Goal: Information Seeking & Learning: Learn about a topic

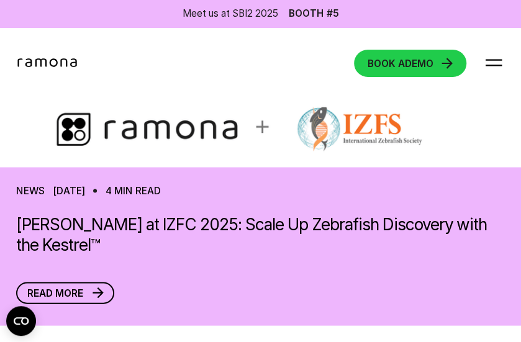
scroll to position [3808, 0]
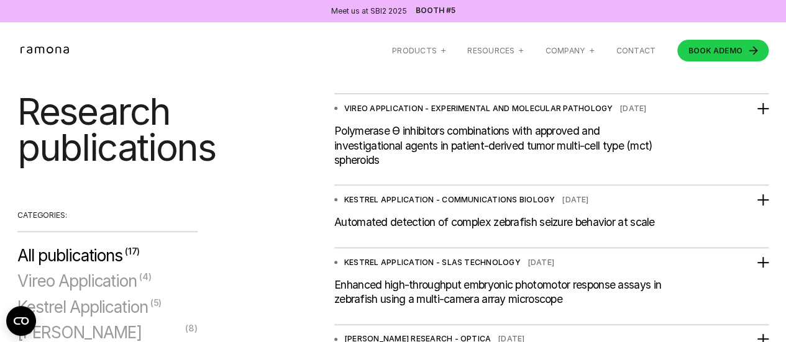
scroll to position [186, 0]
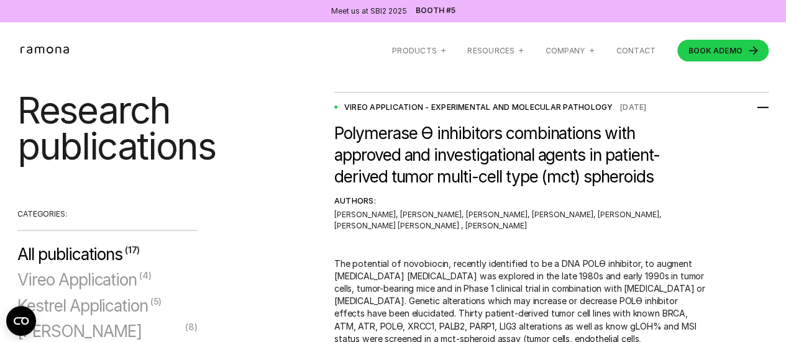
drag, startPoint x: 420, startPoint y: 141, endPoint x: 245, endPoint y: 163, distance: 175.4
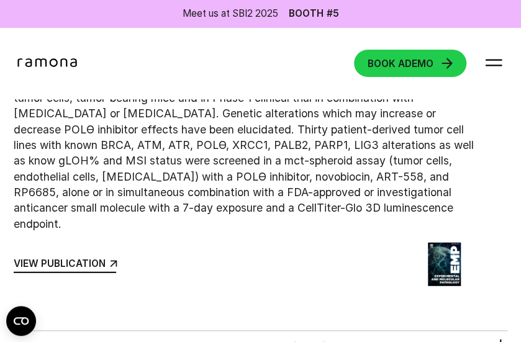
scroll to position [932, 0]
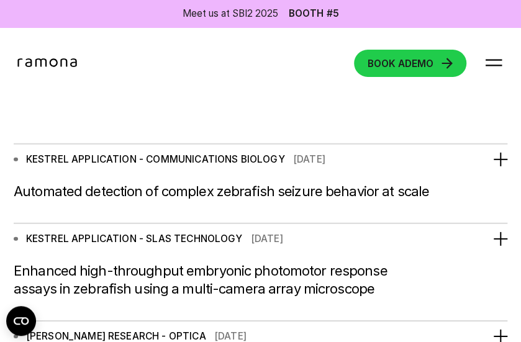
click at [160, 183] on div "Automated detection of complex zebrafish seizure behavior at scale" at bounding box center [222, 192] width 416 height 18
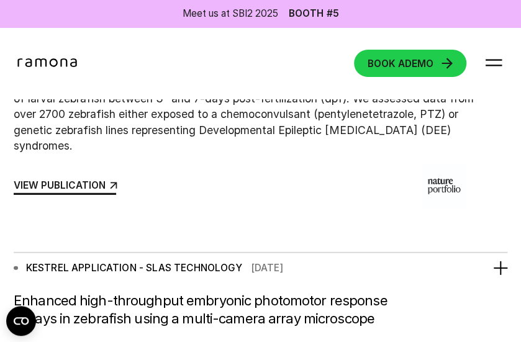
scroll to position [1057, 0]
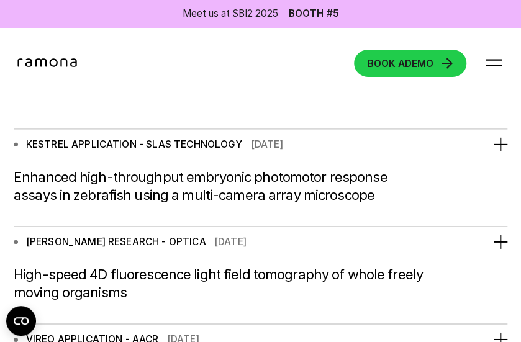
click at [99, 191] on div "Enhanced high-throughput embryonic photomotor response assays in zebrafish usin…" at bounding box center [222, 186] width 416 height 36
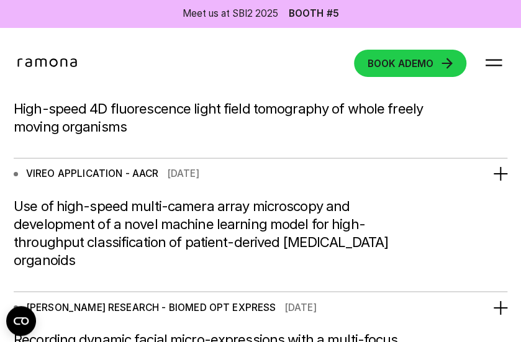
click at [101, 134] on div "High-speed 4D fluorescence light field tomography of whole freely moving organi…" at bounding box center [222, 118] width 416 height 36
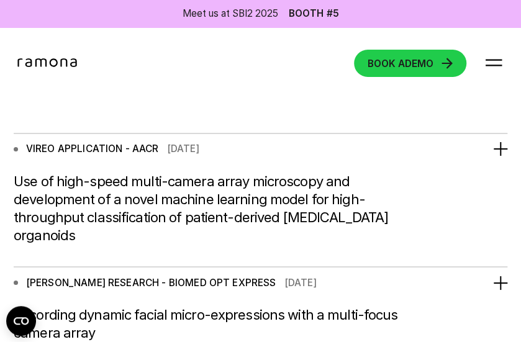
scroll to position [1367, 0]
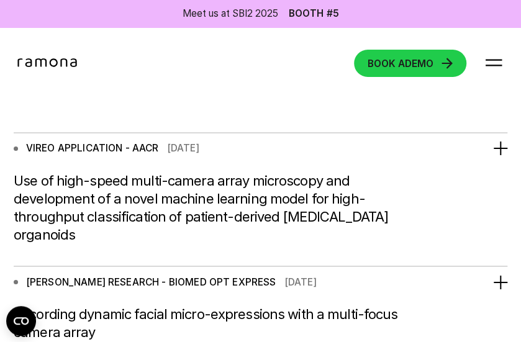
click at [503, 147] on div at bounding box center [501, 149] width 14 height 14
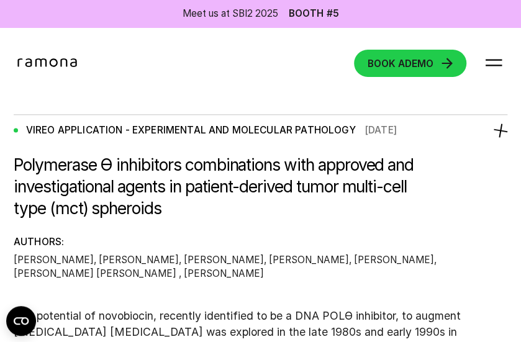
scroll to position [684, 0]
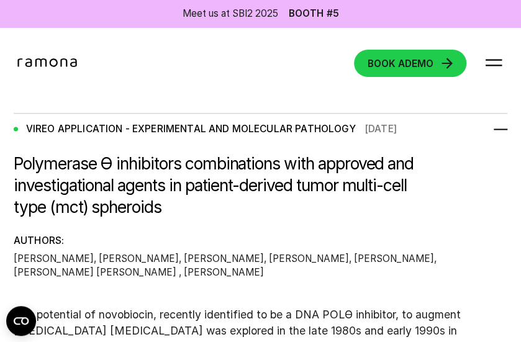
drag, startPoint x: 525, startPoint y: 286, endPoint x: 165, endPoint y: 198, distance: 369.8
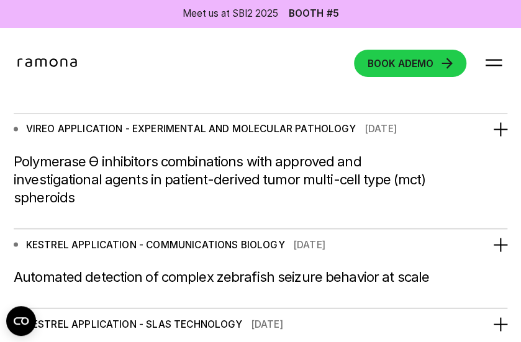
drag, startPoint x: 3, startPoint y: 145, endPoint x: 32, endPoint y: 165, distance: 35.3
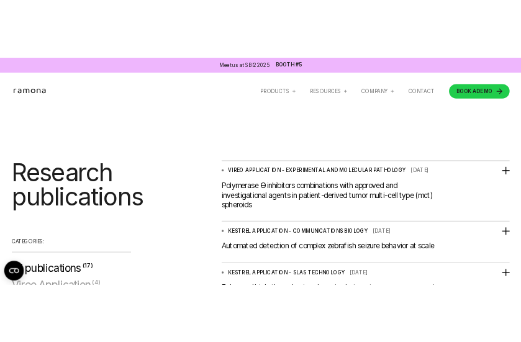
scroll to position [124, 0]
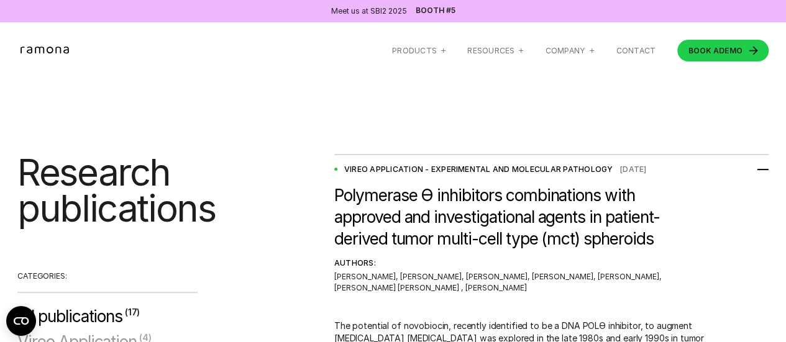
drag, startPoint x: 507, startPoint y: 194, endPoint x: 241, endPoint y: 173, distance: 267.4
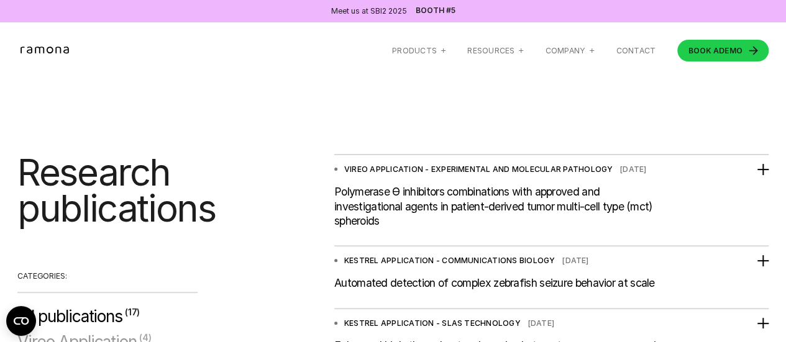
click at [406, 199] on div "Polymerase Ѳ inhibitors combinations with approved and investigational agents i…" at bounding box center [500, 207] width 332 height 44
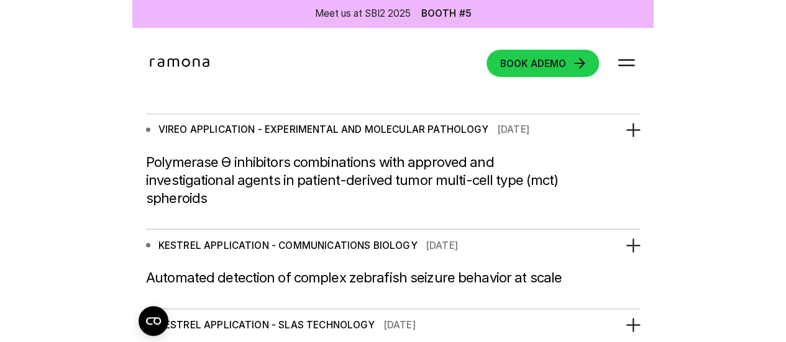
scroll to position [684, 0]
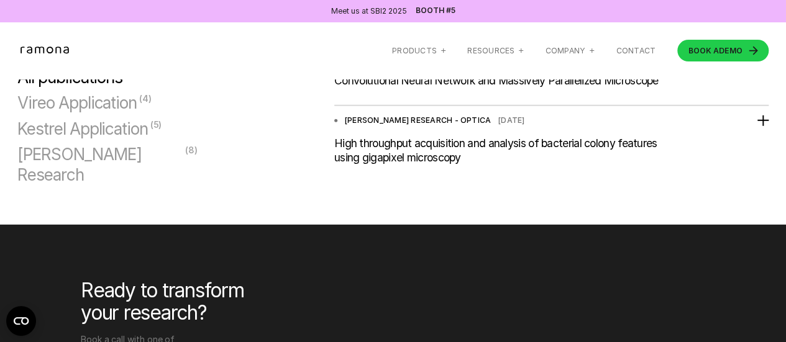
click at [412, 162] on div "RAMONA RESEARCH - OPTICA Aug 2021 Ramona Research High throughput acquisition a…" at bounding box center [551, 144] width 434 height 76
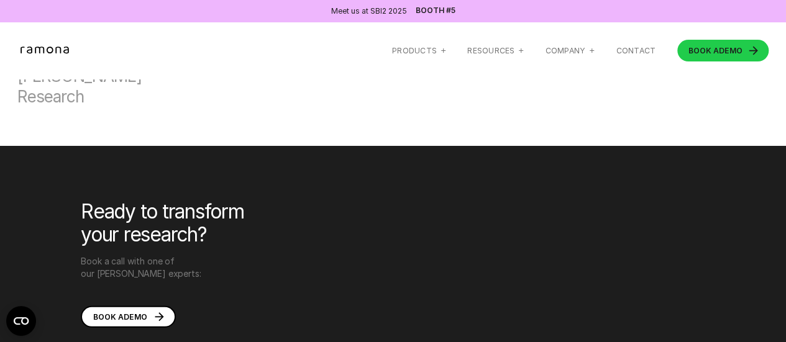
scroll to position [1694, 0]
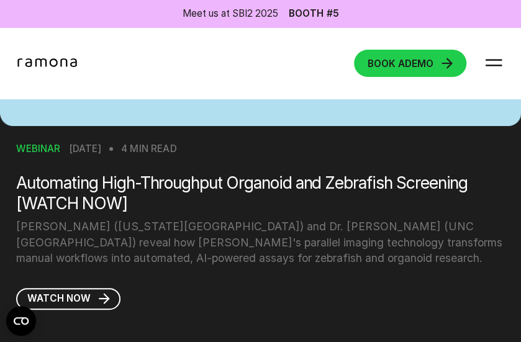
scroll to position [1554, 0]
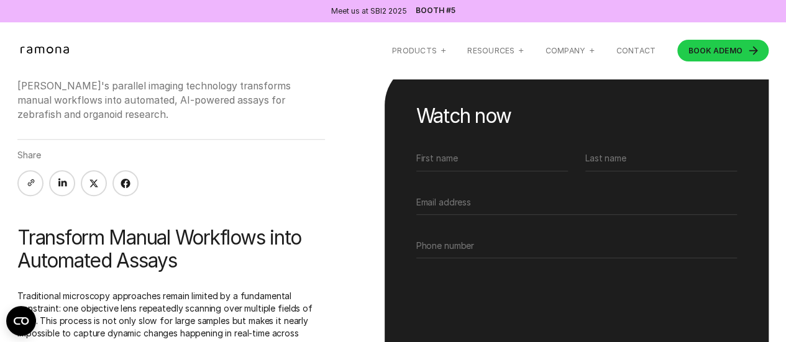
scroll to position [373, 0]
